Goal: Find specific page/section: Find specific page/section

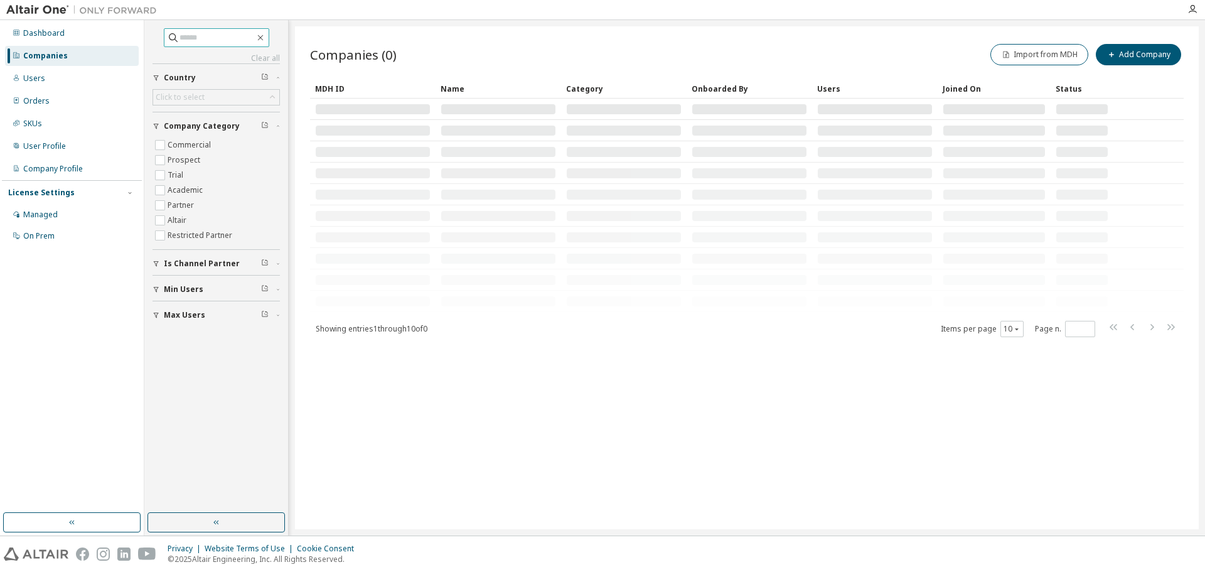
click at [220, 36] on input "text" at bounding box center [217, 37] width 75 height 13
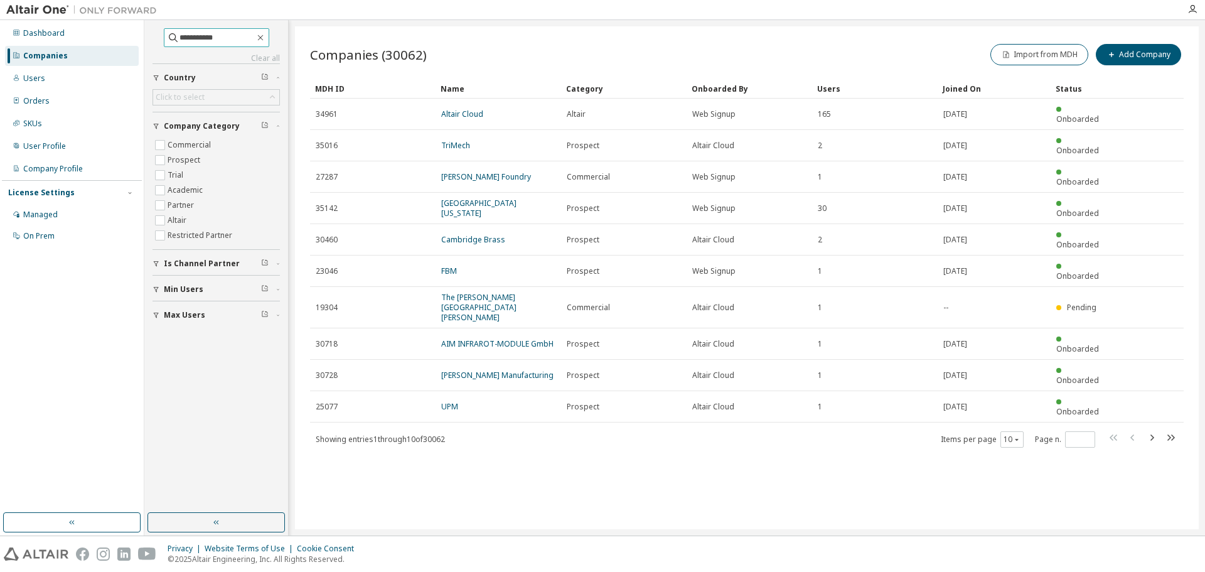
type input "**********"
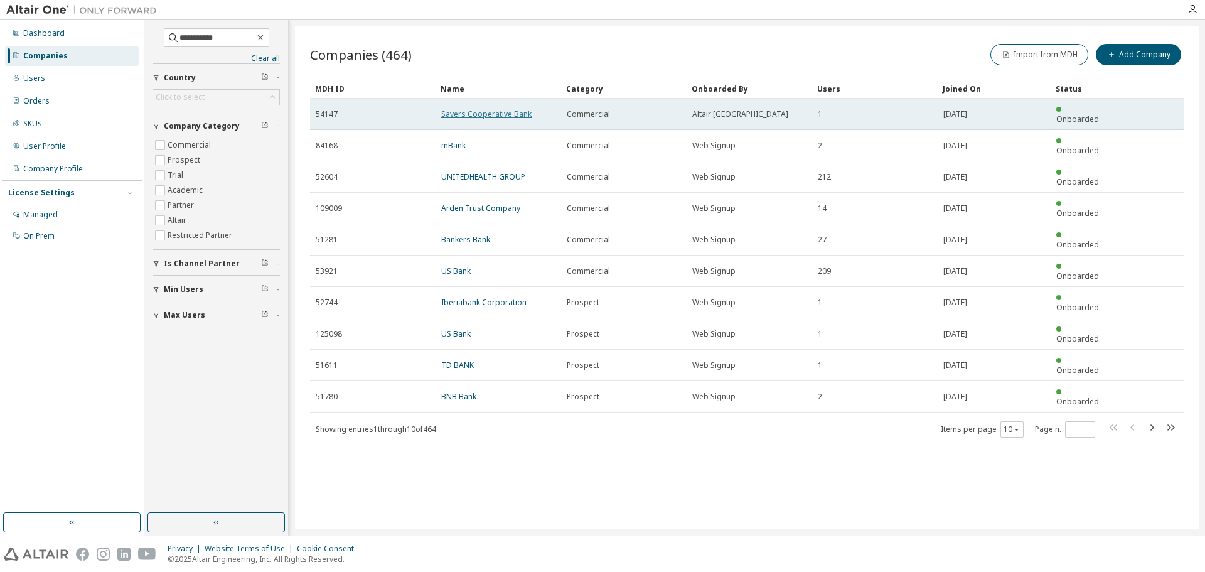
click at [503, 109] on link "Savers Cooperative Bank" at bounding box center [486, 114] width 90 height 11
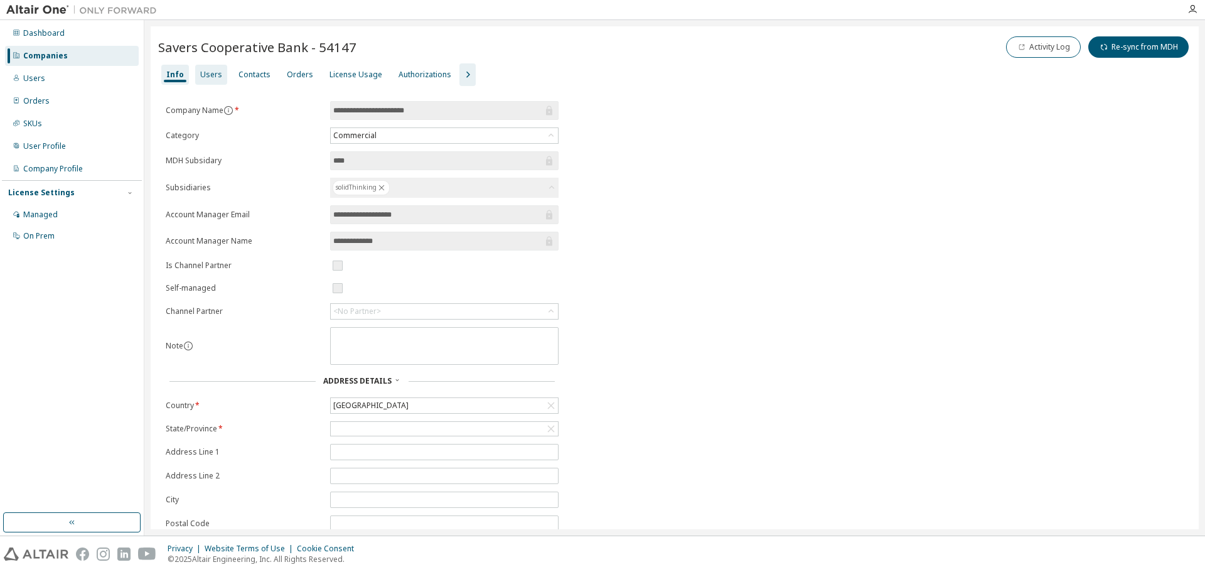
click at [207, 70] on div "Users" at bounding box center [211, 75] width 22 height 10
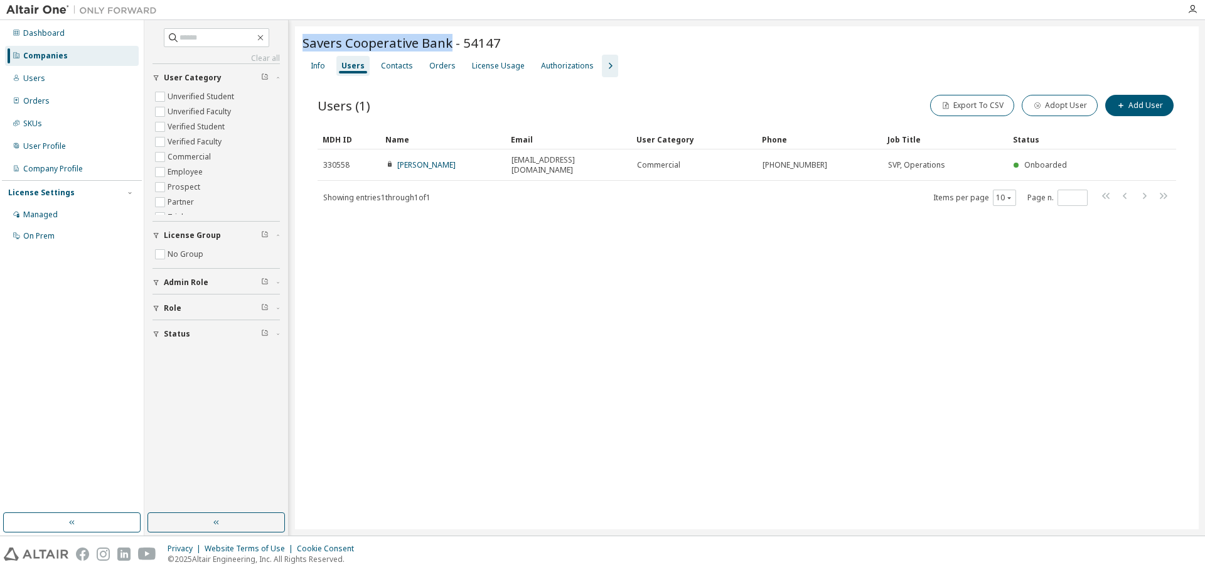
drag, startPoint x: 452, startPoint y: 43, endPoint x: 293, endPoint y: 41, distance: 158.8
click at [293, 41] on div "Clear all Status Role Admin Role License Group No Group User Category Unverifie…" at bounding box center [674, 277] width 1061 height 515
copy span "Savers Cooperative Bank"
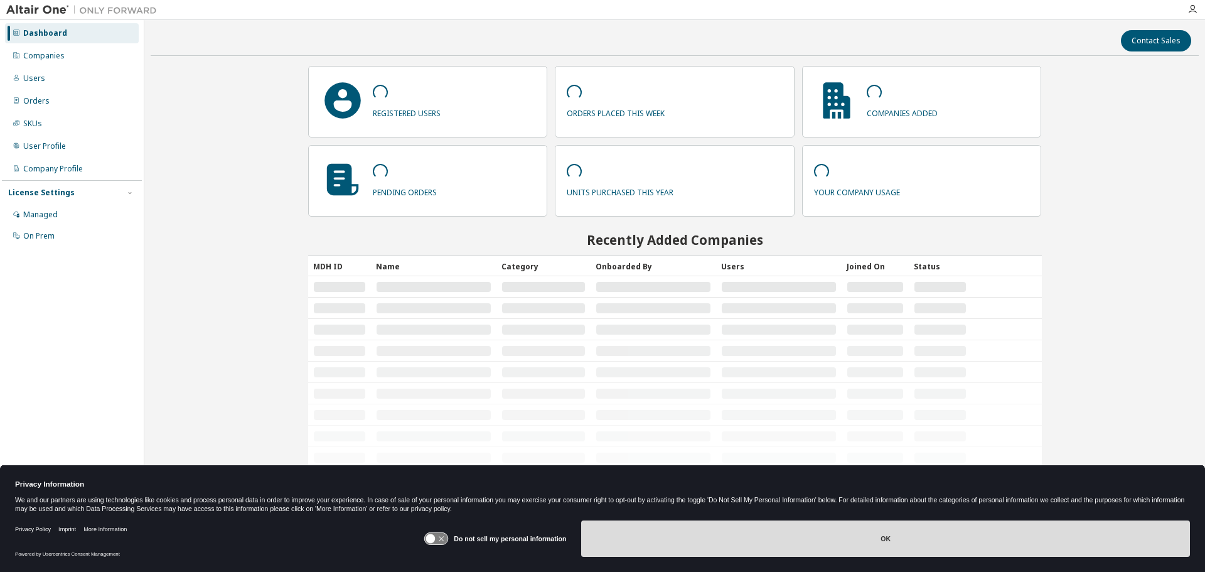
click at [889, 545] on button "OK" at bounding box center [885, 538] width 609 height 36
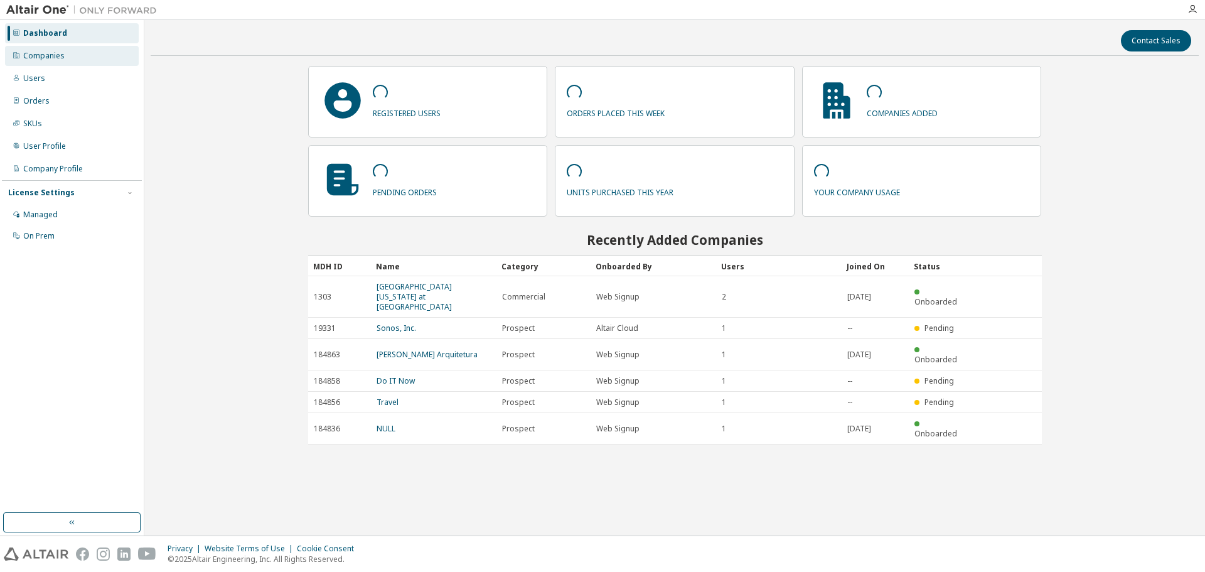
click at [76, 54] on div "Companies" at bounding box center [72, 56] width 134 height 20
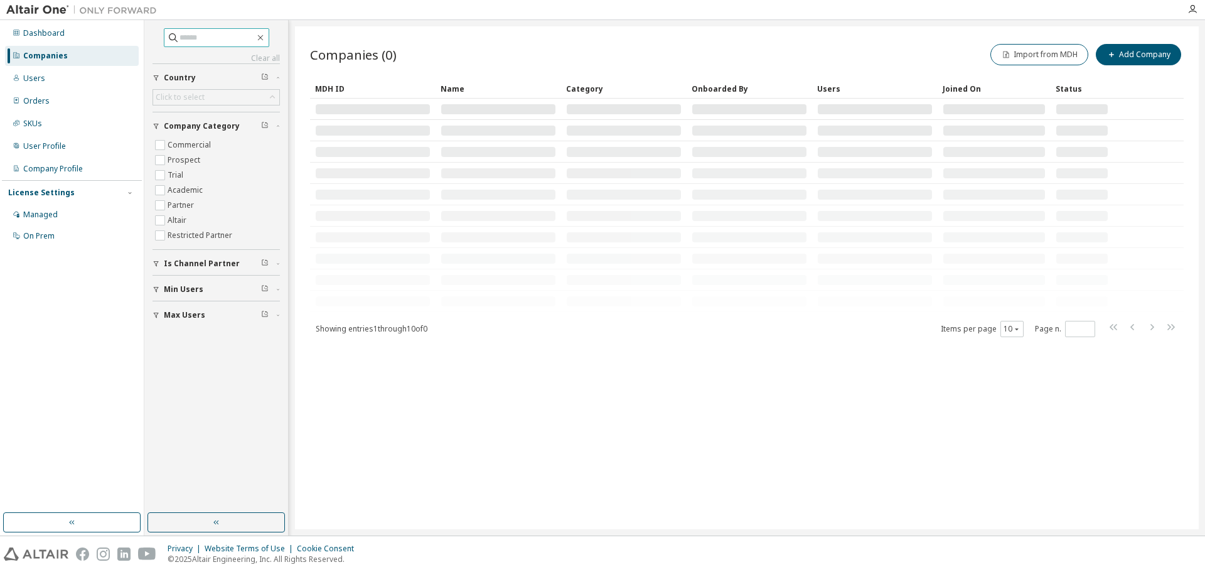
click at [210, 37] on input "text" at bounding box center [217, 37] width 75 height 13
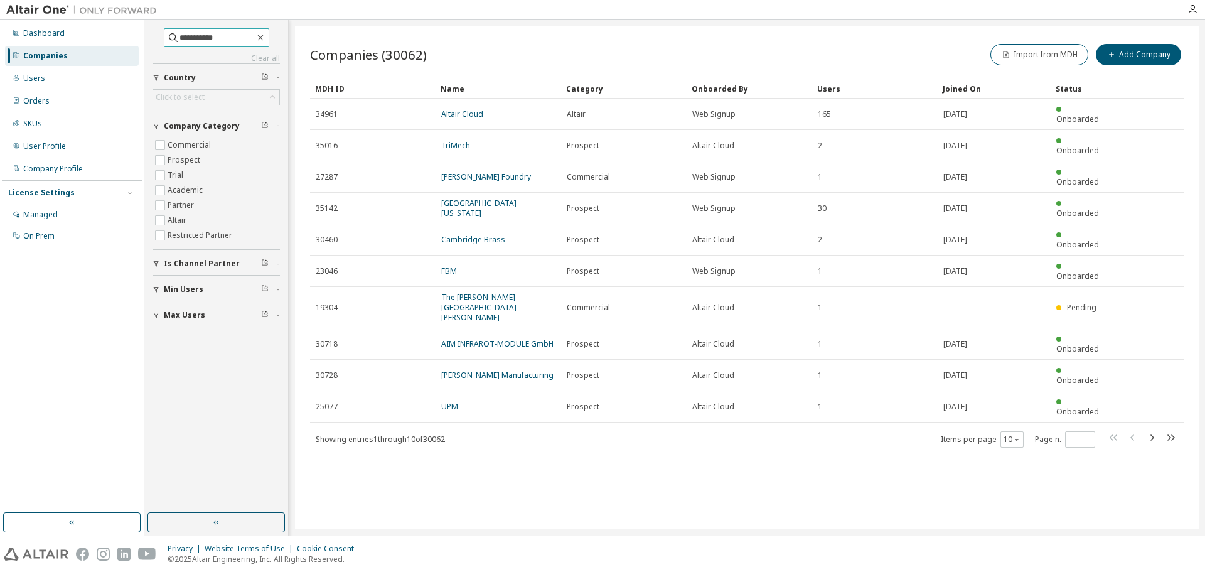
type input "**********"
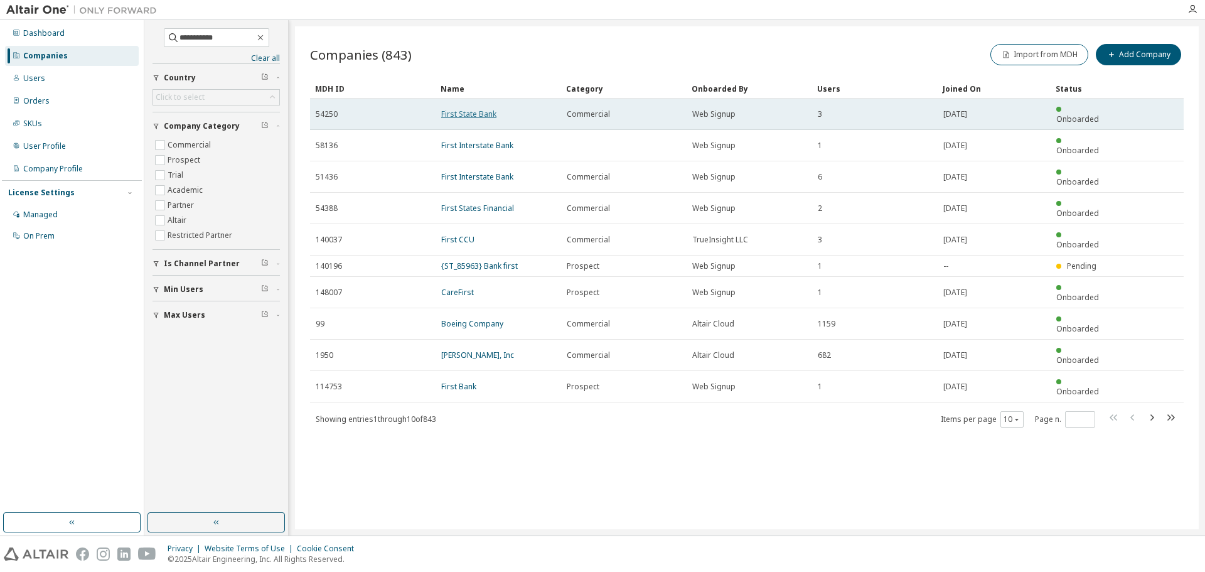
click at [476, 109] on link "First State Bank" at bounding box center [468, 114] width 55 height 11
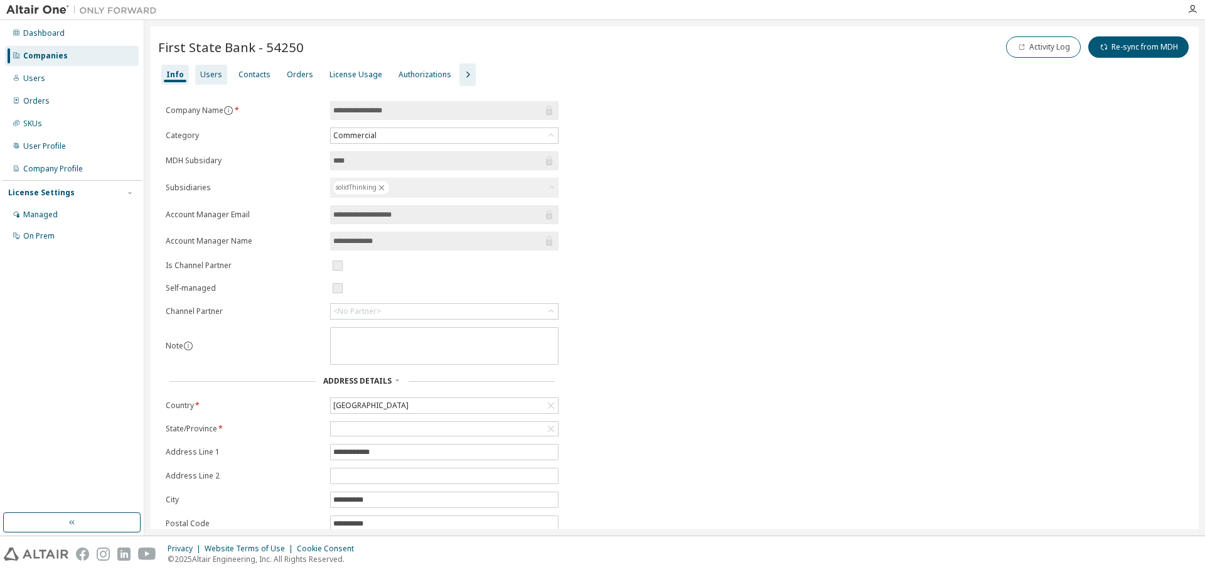
click at [208, 72] on div "Users" at bounding box center [211, 75] width 22 height 10
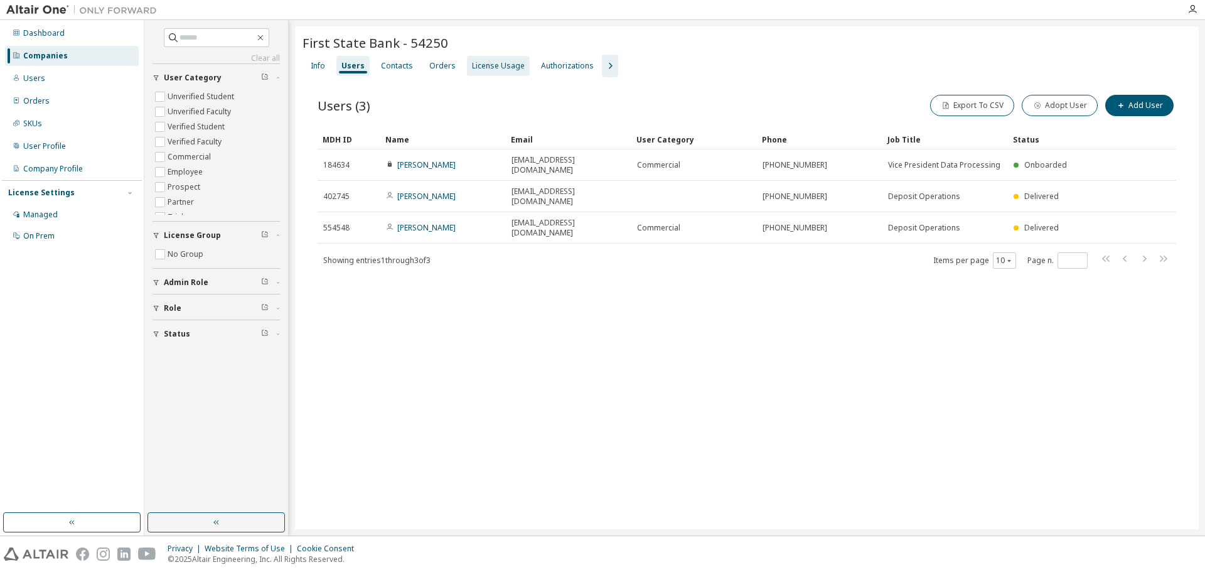
click at [485, 73] on div "License Usage" at bounding box center [498, 66] width 63 height 20
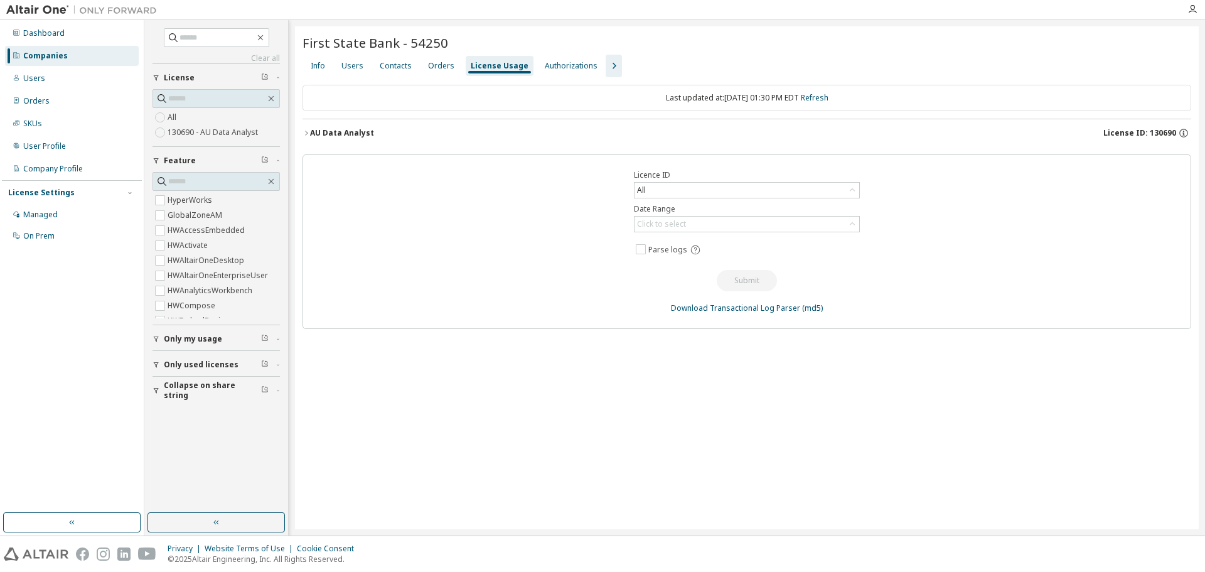
click at [323, 136] on div "AU Data Analyst" at bounding box center [342, 133] width 64 height 10
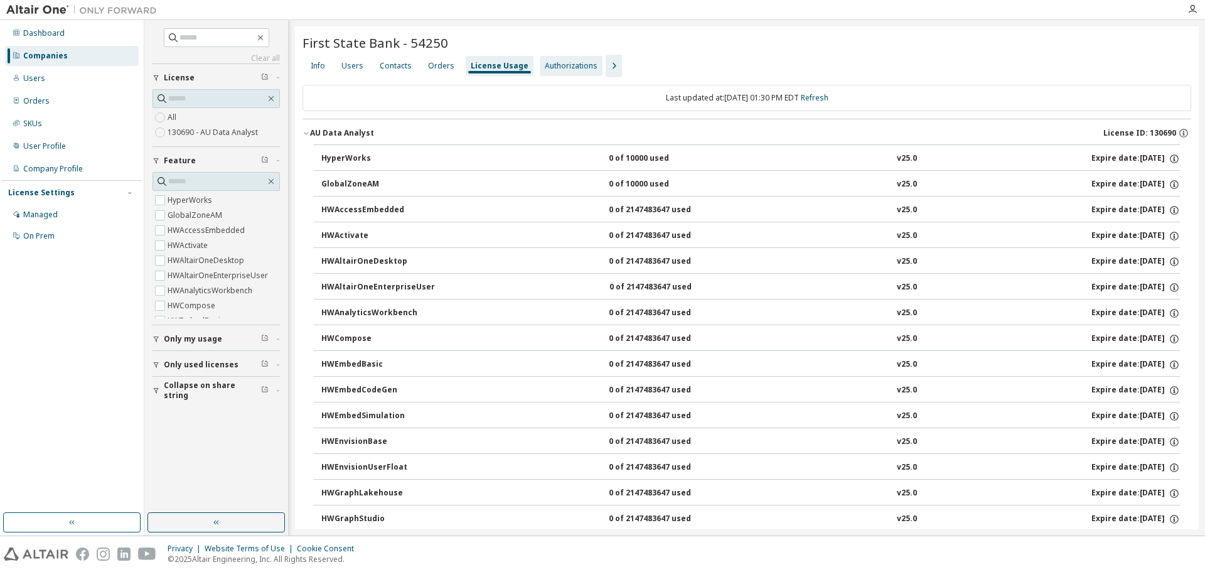
click at [555, 65] on div "Authorizations" at bounding box center [571, 66] width 53 height 10
